Goal: Navigation & Orientation: Find specific page/section

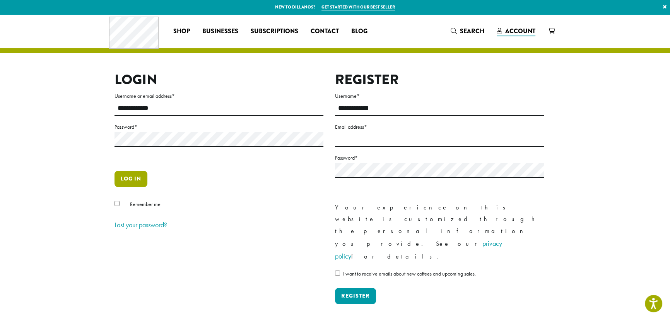
click at [134, 179] on button "Log in" at bounding box center [131, 179] width 33 height 16
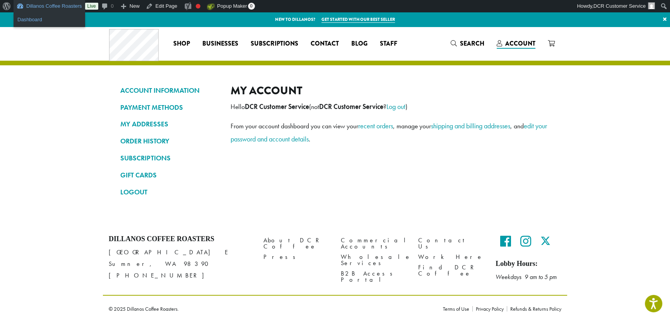
click at [36, 22] on link "Dashboard" at bounding box center [50, 20] width 72 height 10
